Goal: Task Accomplishment & Management: Complete application form

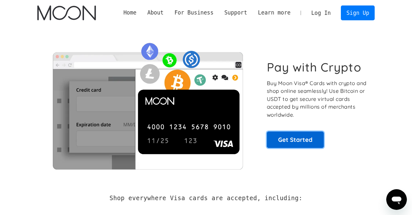
click at [294, 142] on link "Get Started" at bounding box center [295, 139] width 57 height 16
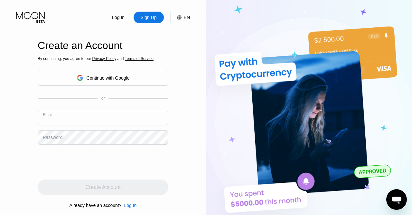
click at [89, 115] on input "text" at bounding box center [103, 118] width 131 height 14
type input "gerente123456x@gmail.com"
